Goal: Communication & Community: Participate in discussion

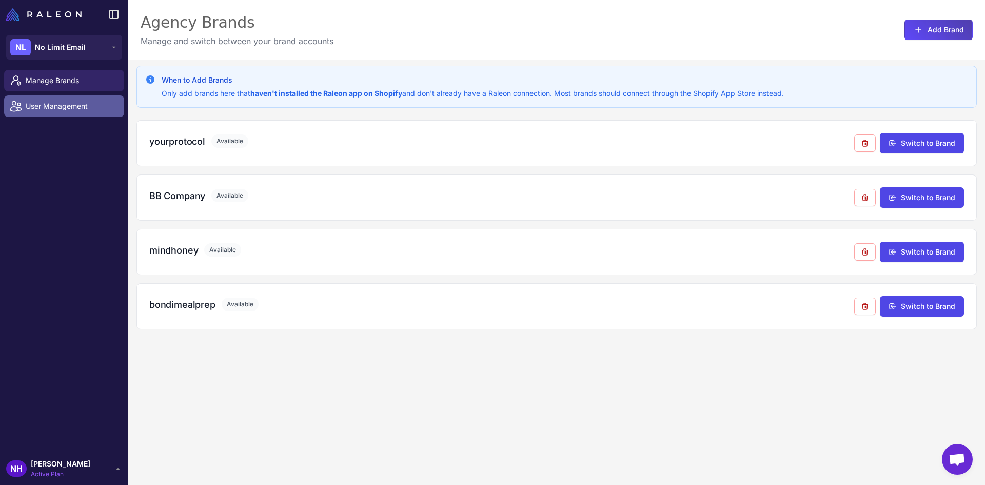
click at [70, 104] on span "User Management" at bounding box center [71, 106] width 90 height 11
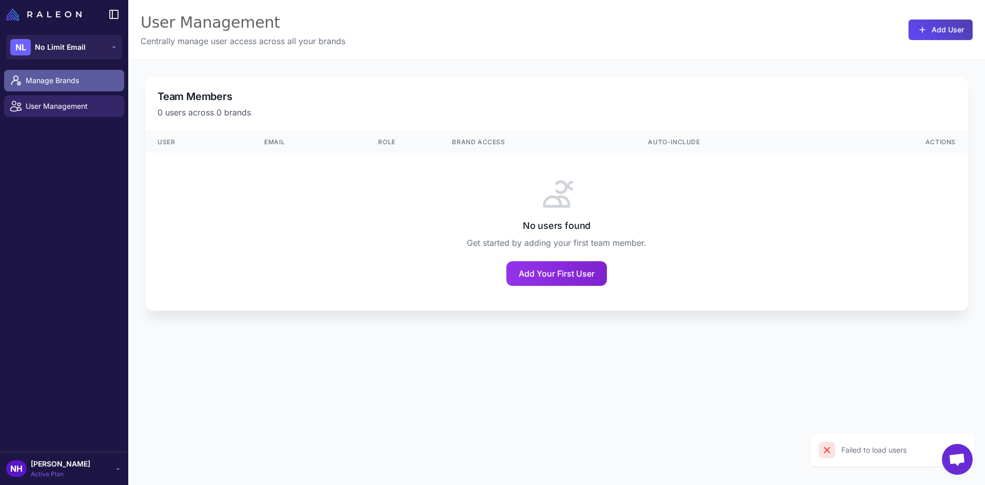
click at [65, 83] on span "Manage Brands" at bounding box center [71, 80] width 90 height 11
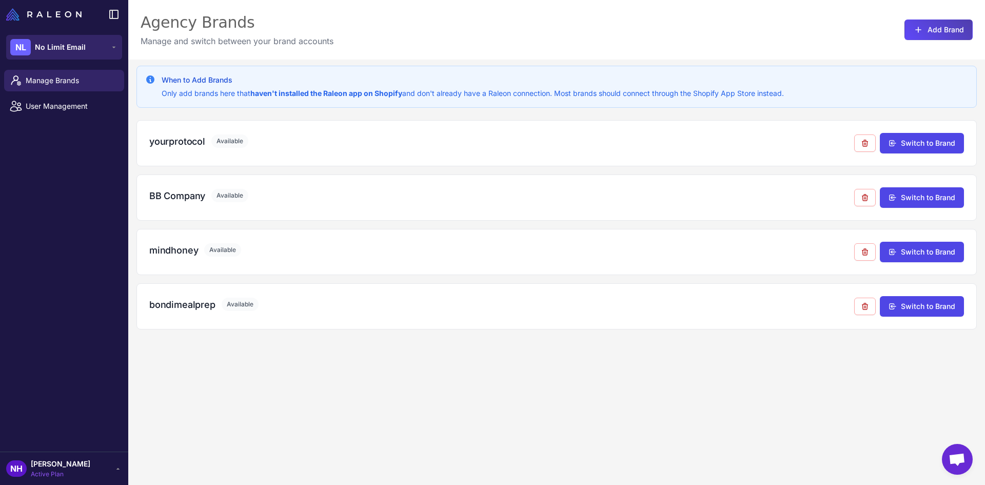
click at [111, 47] on icon at bounding box center [114, 47] width 8 height 8
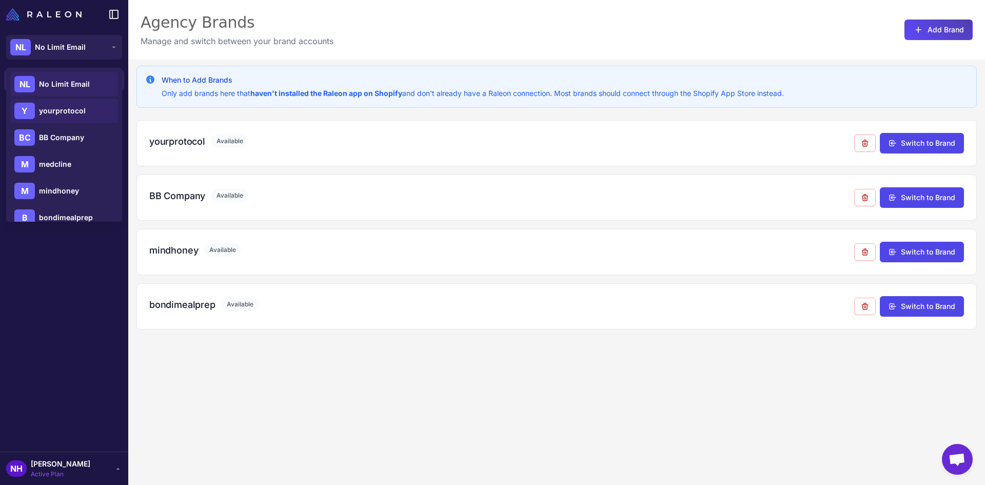
click at [72, 108] on span "yourprotocol" at bounding box center [62, 110] width 47 height 11
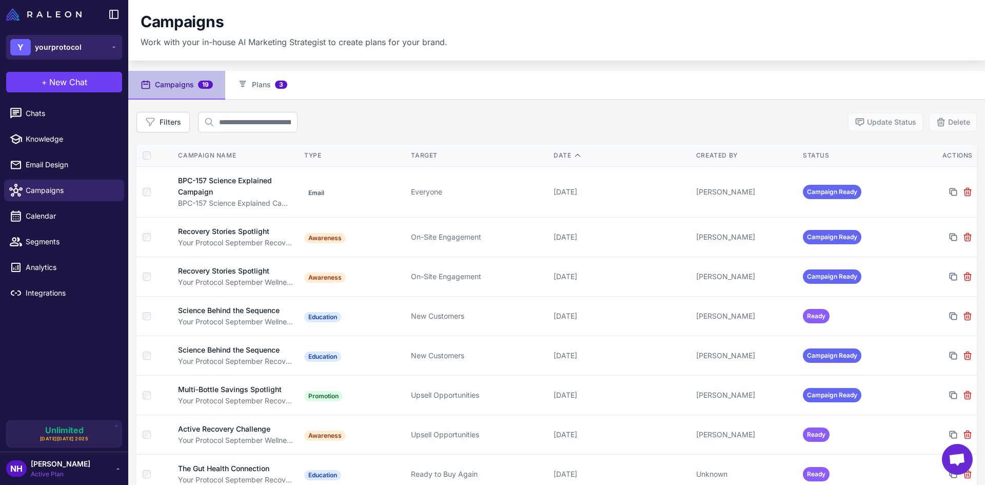
click at [51, 46] on span "yourprotocol" at bounding box center [58, 47] width 47 height 11
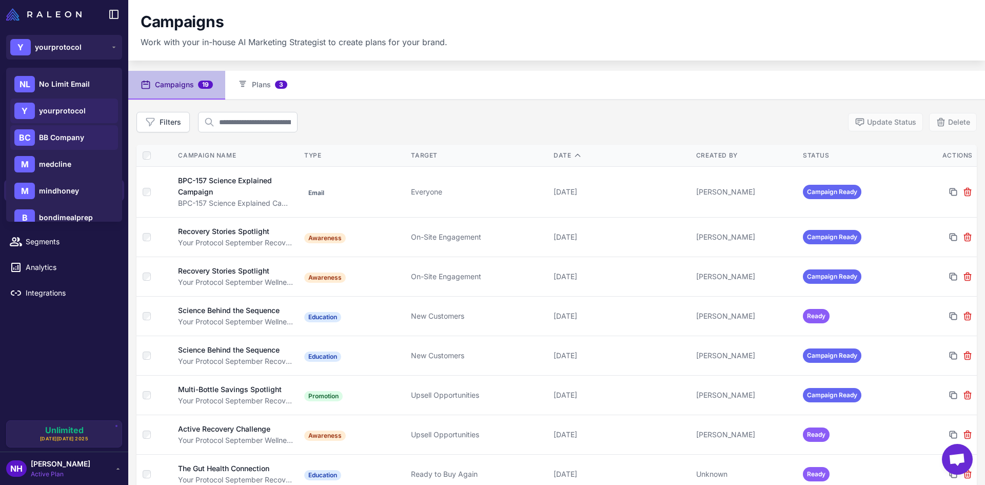
click at [82, 139] on span "BB Company" at bounding box center [61, 137] width 45 height 11
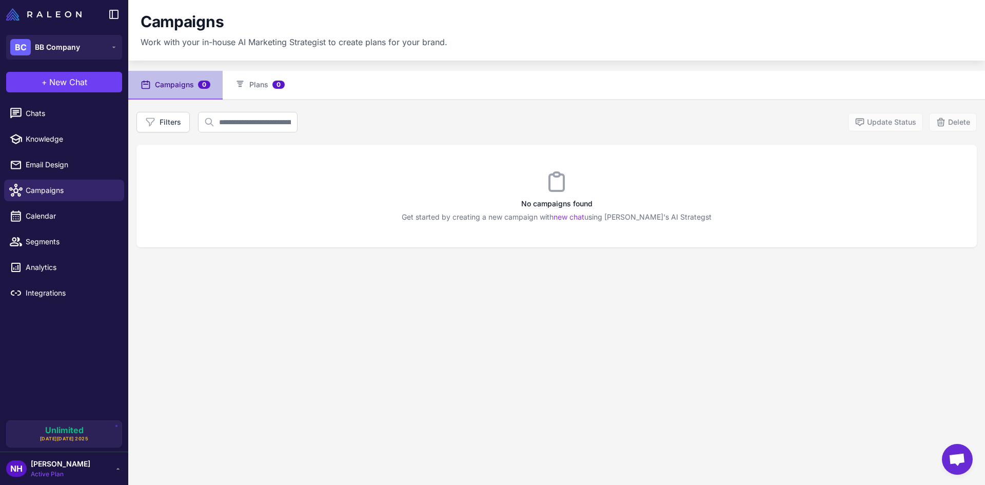
click at [958, 463] on span "Open chat" at bounding box center [957, 460] width 17 height 14
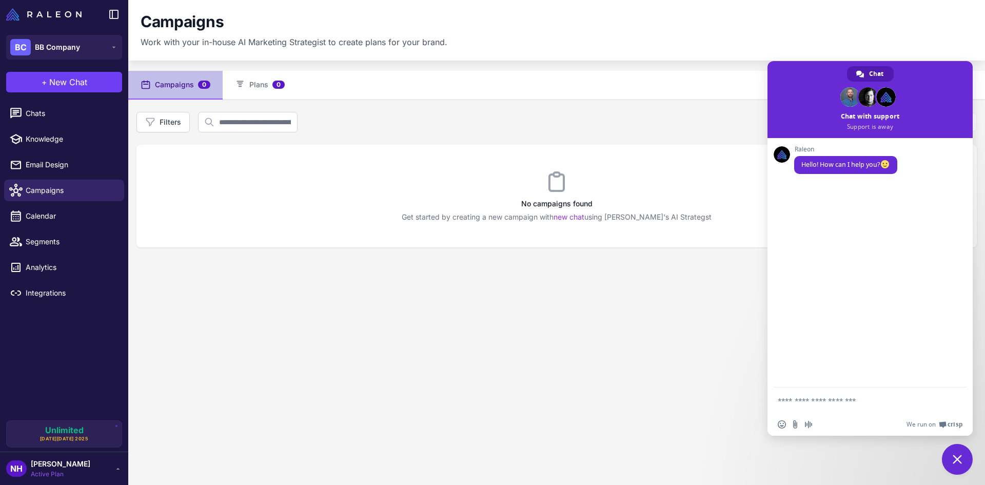
click at [954, 460] on span "Close chat" at bounding box center [957, 459] width 9 height 9
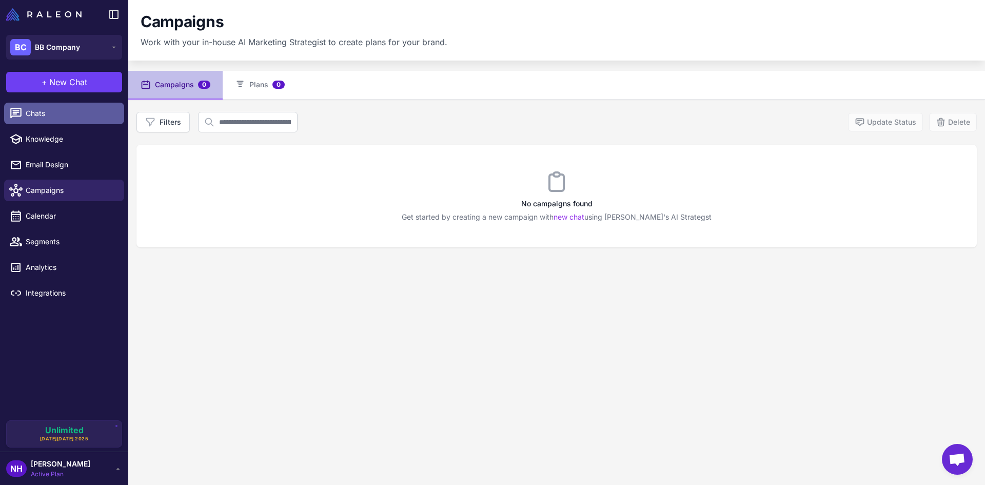
click at [62, 113] on span "Chats" at bounding box center [71, 113] width 90 height 11
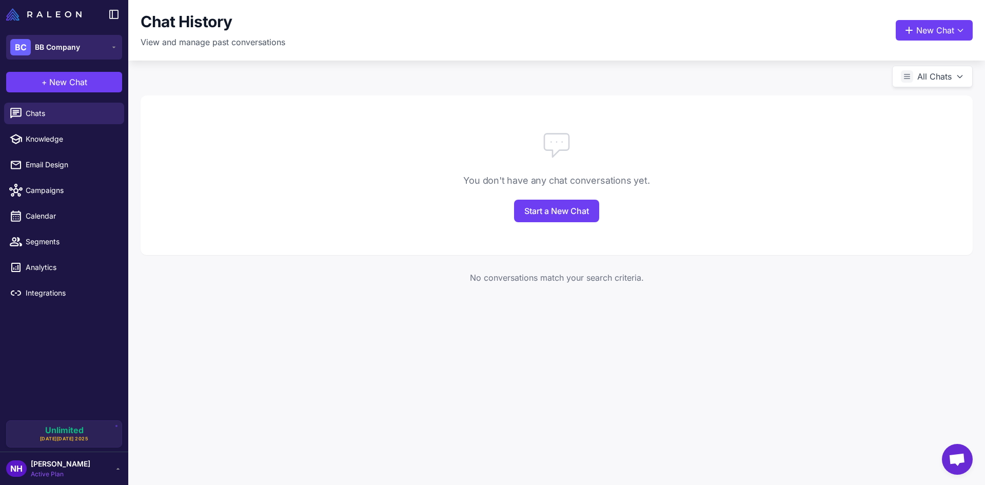
click at [61, 53] on div "BC BB Company" at bounding box center [45, 47] width 70 height 16
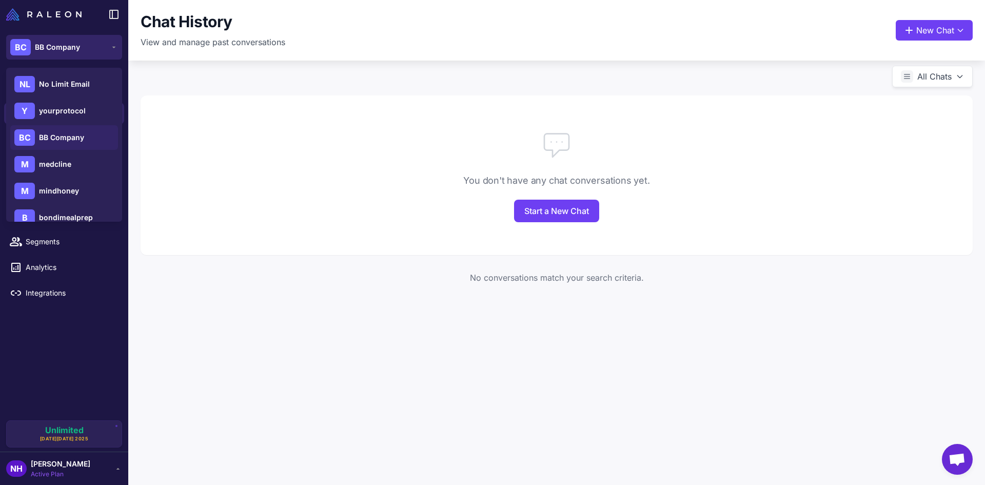
click at [108, 52] on button "BC BB Company" at bounding box center [64, 47] width 116 height 25
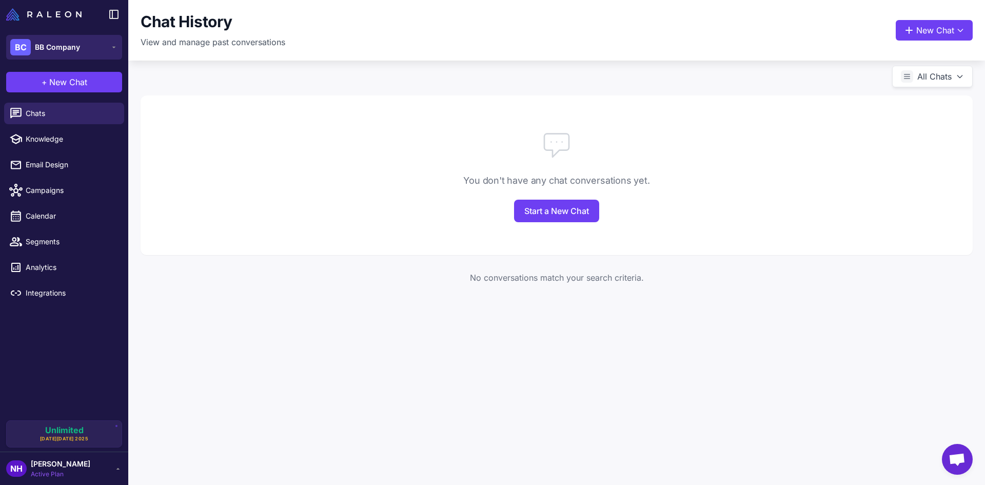
click at [106, 51] on button "BC BB Company" at bounding box center [64, 47] width 116 height 25
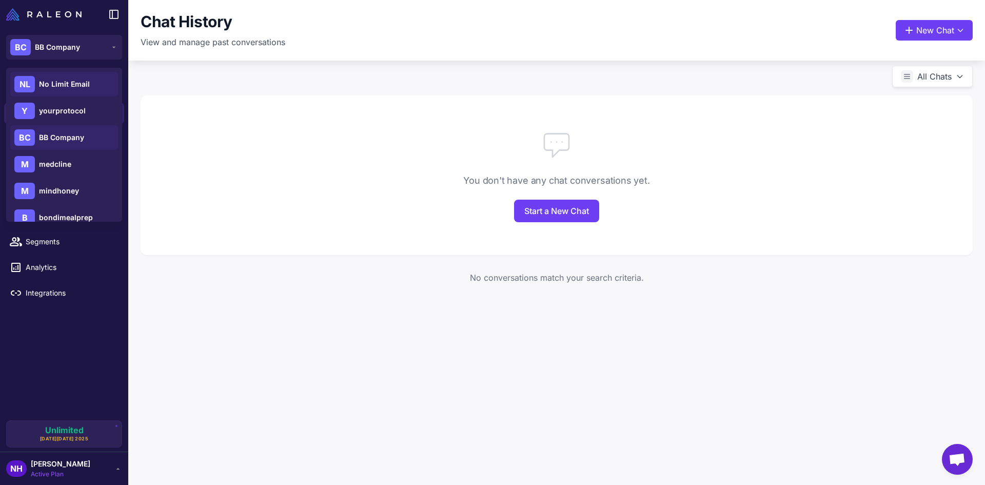
click at [99, 81] on div "NL No Limit Email" at bounding box center [64, 84] width 108 height 25
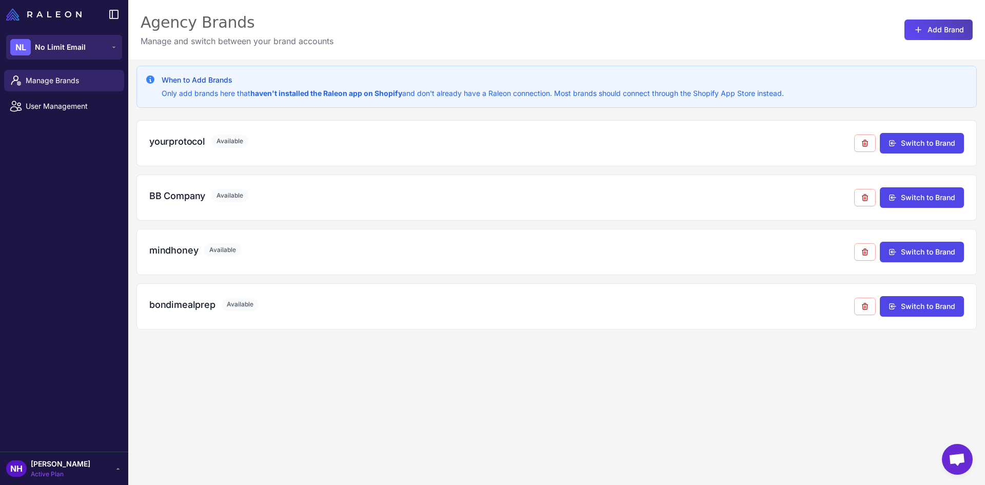
click at [70, 41] on div "NL No Limit Email" at bounding box center [47, 47] width 75 height 16
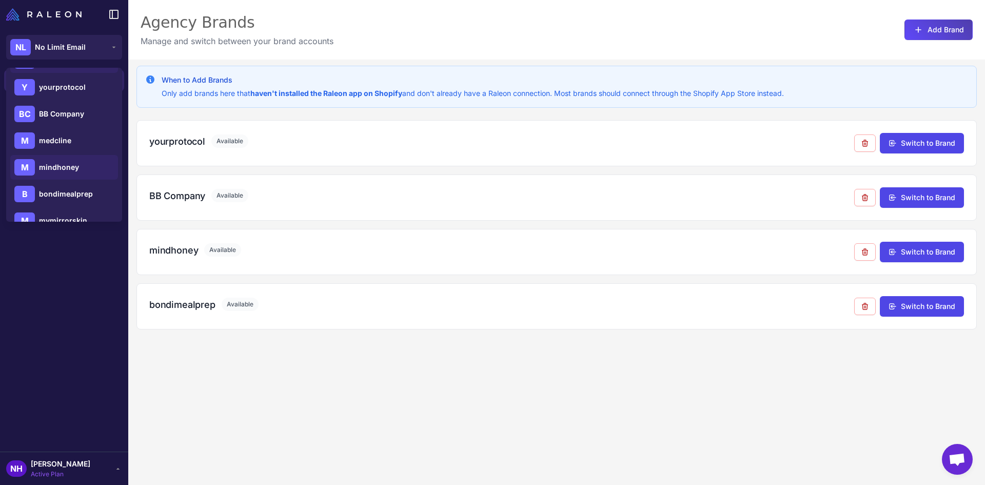
scroll to position [41, 0]
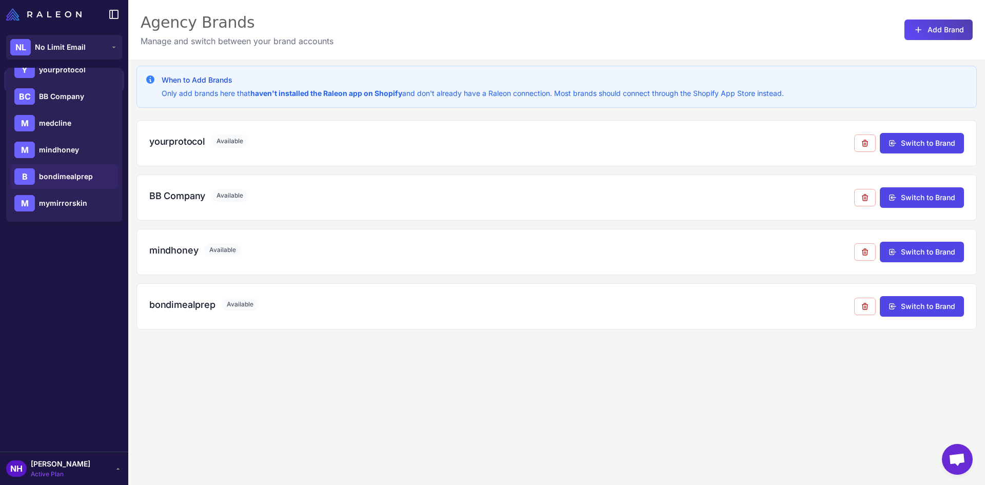
click at [65, 175] on span "bondimealprep" at bounding box center [66, 176] width 54 height 11
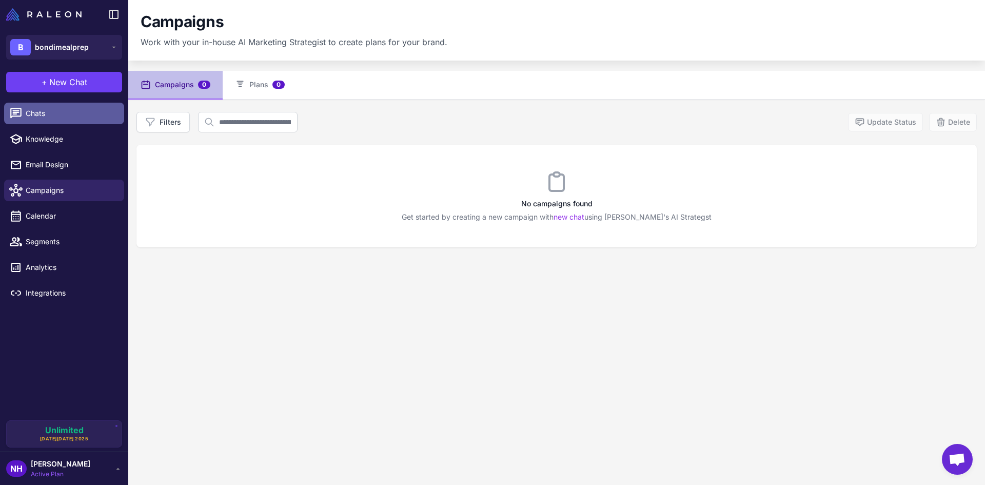
click at [45, 117] on span "Chats" at bounding box center [71, 113] width 90 height 11
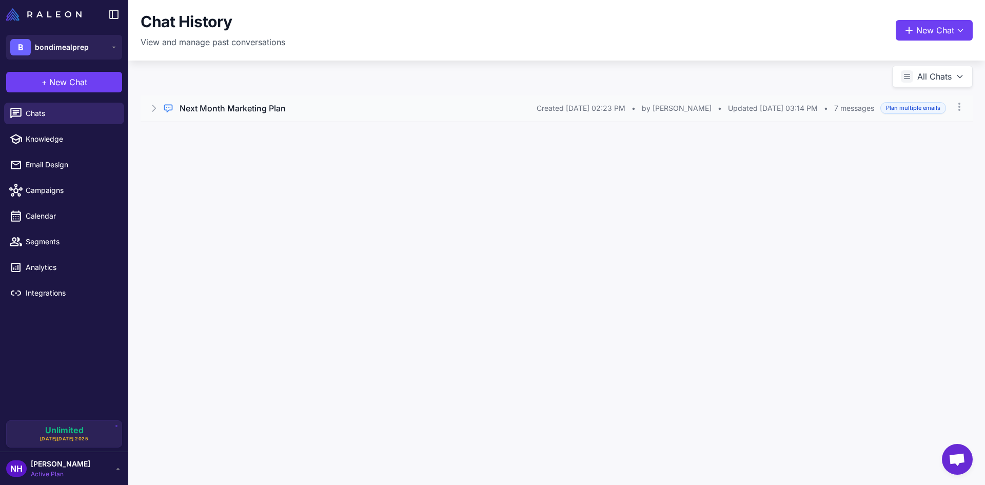
click at [155, 108] on icon at bounding box center [154, 108] width 3 height 6
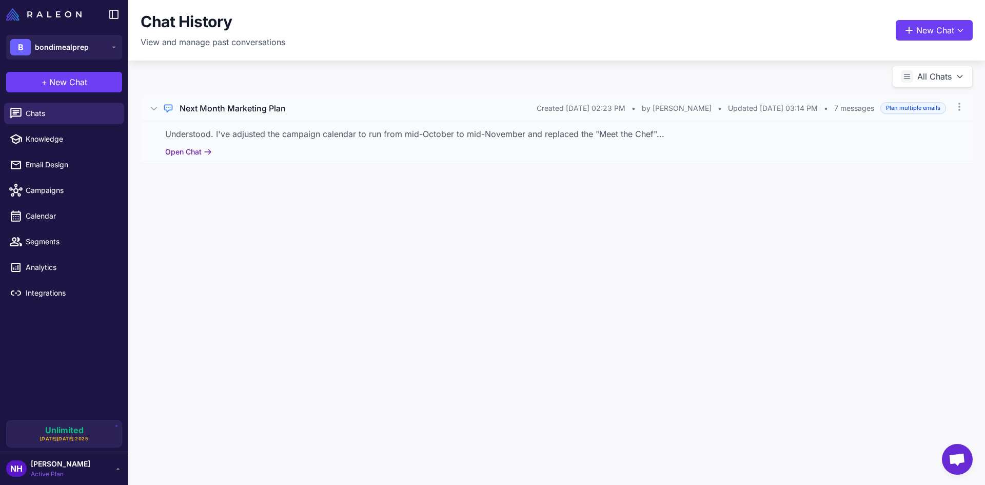
click at [205, 156] on icon at bounding box center [208, 152] width 8 height 8
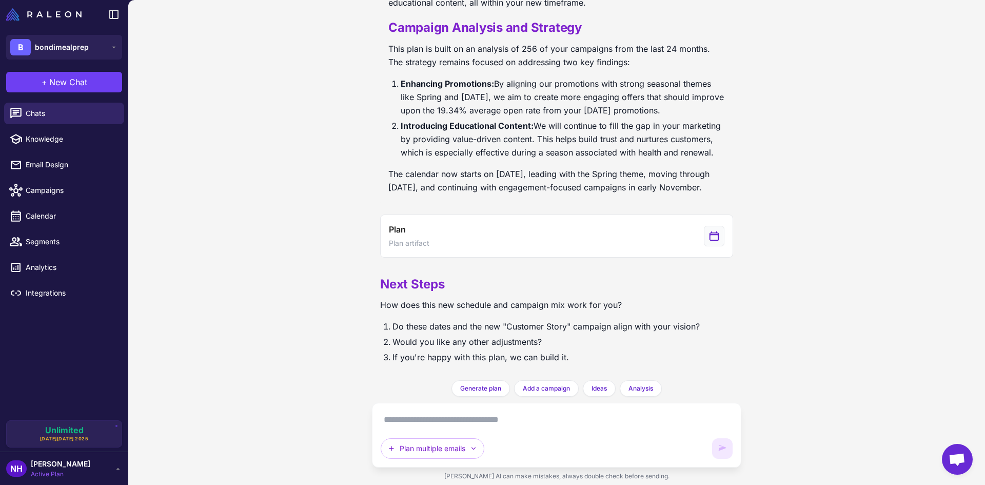
scroll to position [1768, 0]
click at [65, 440] on span "Black Friday 2025" at bounding box center [64, 438] width 49 height 7
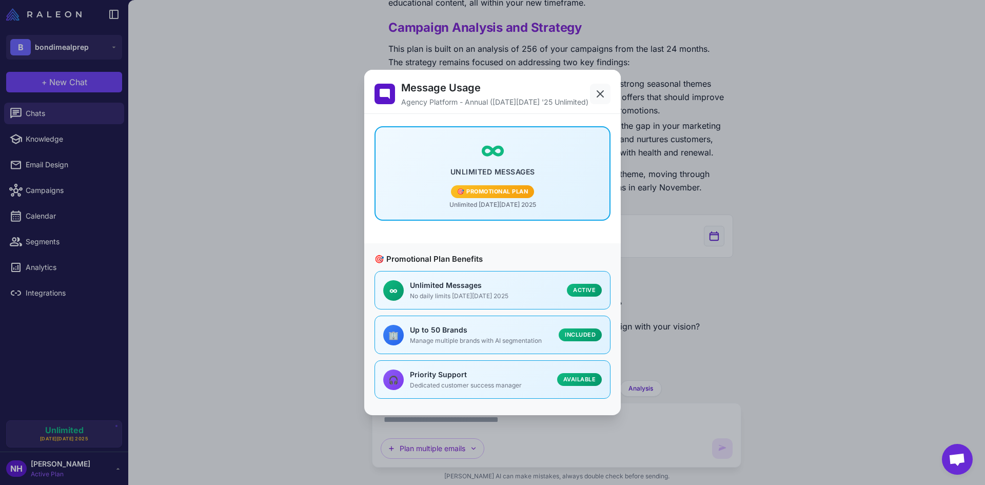
click at [600, 91] on icon at bounding box center [600, 94] width 12 height 12
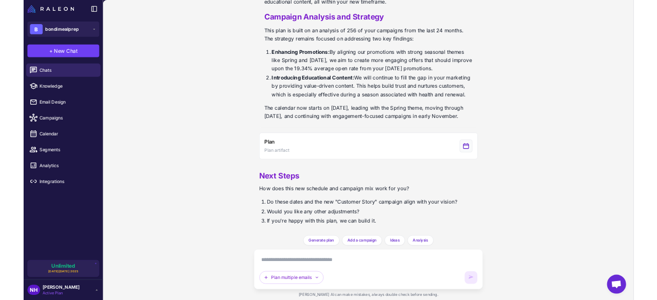
scroll to position [1765, 0]
